Goal: Transaction & Acquisition: Purchase product/service

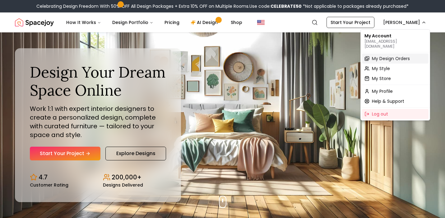
click at [385, 55] on span "My Design Orders" at bounding box center [391, 58] width 38 height 6
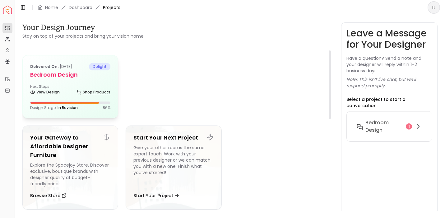
click at [85, 93] on link "Shop Products" at bounding box center [94, 92] width 34 height 9
